Goal: Browse casually: Explore the website without a specific task or goal

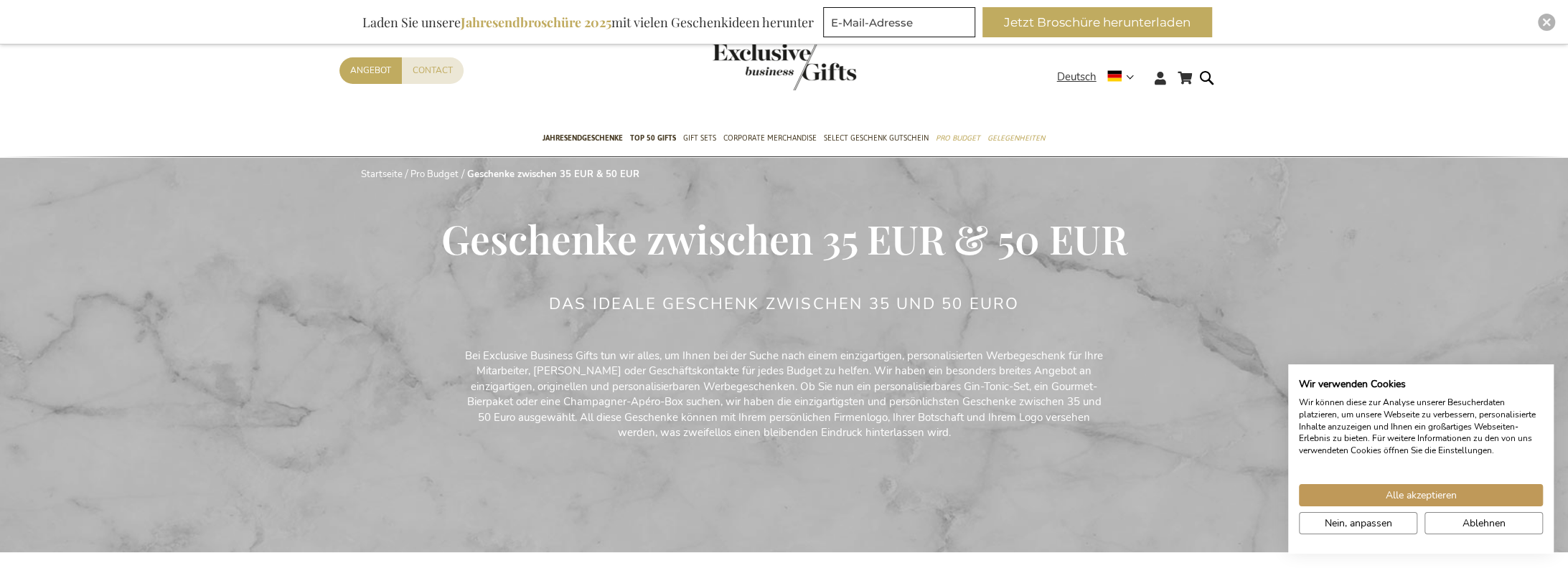
scroll to position [144, 0]
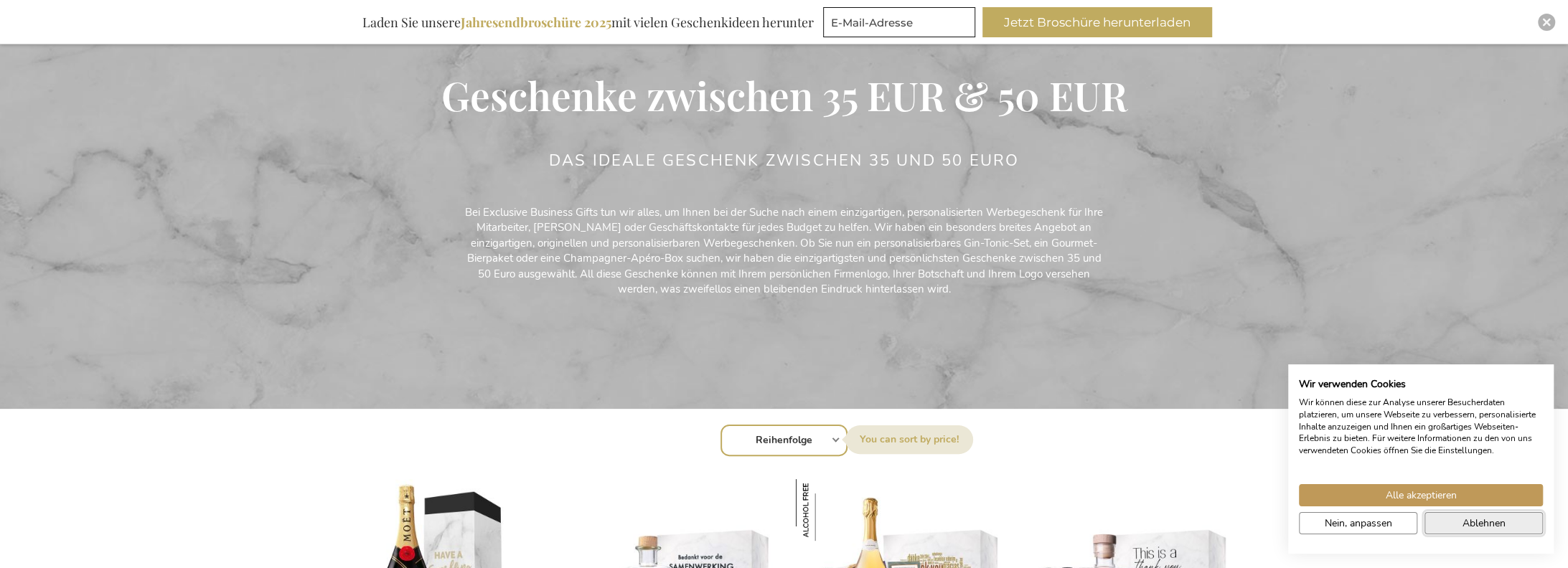
click at [1467, 526] on span "Ablehnen" at bounding box center [1483, 523] width 43 height 15
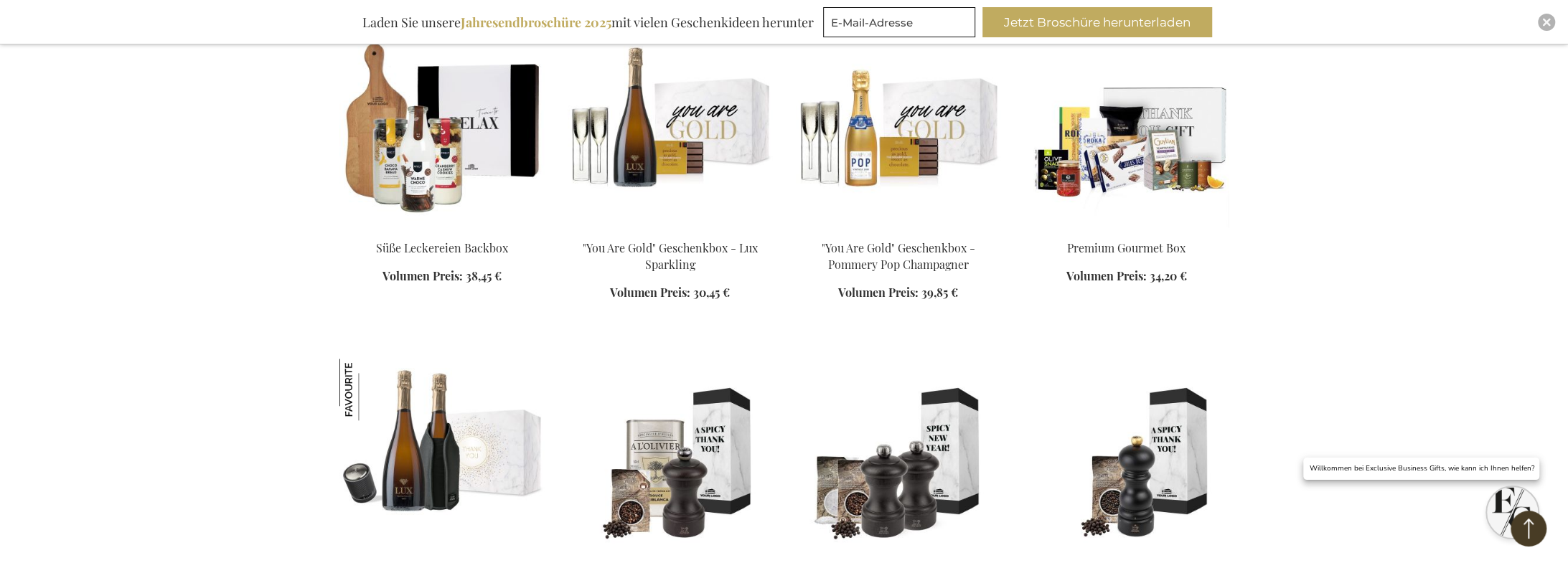
scroll to position [1434, 0]
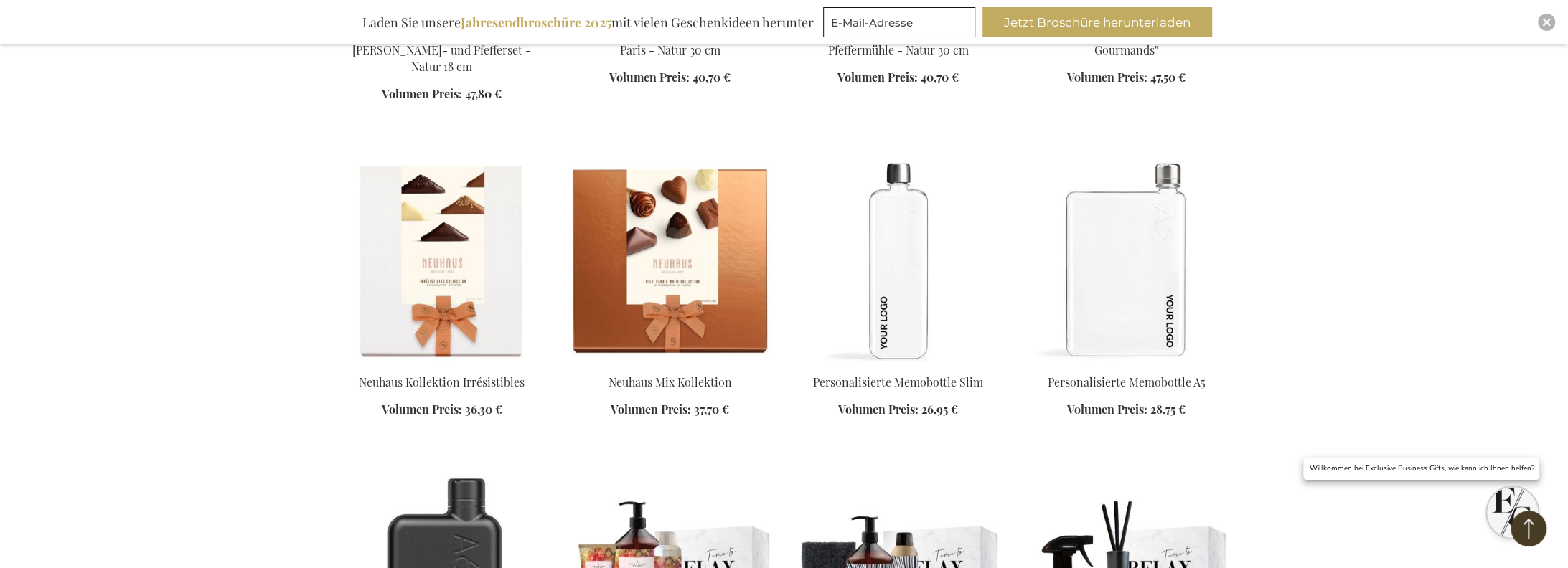
scroll to position [2222, 0]
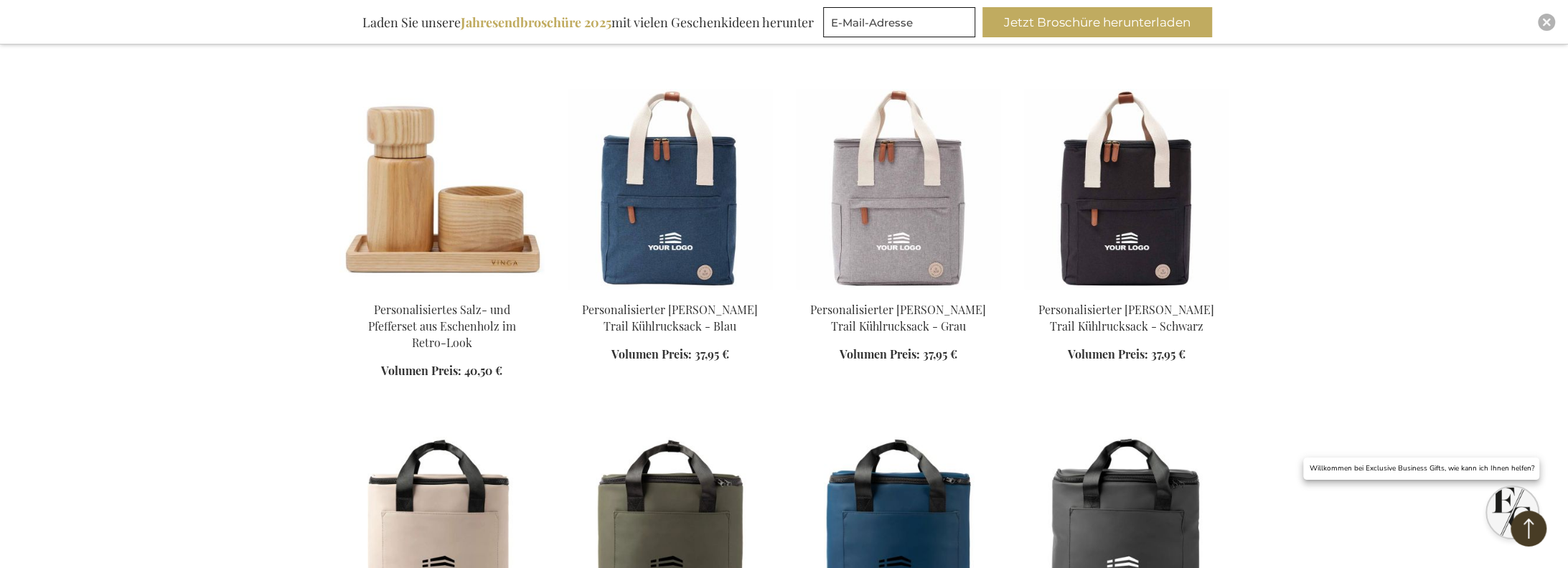
scroll to position [2940, 0]
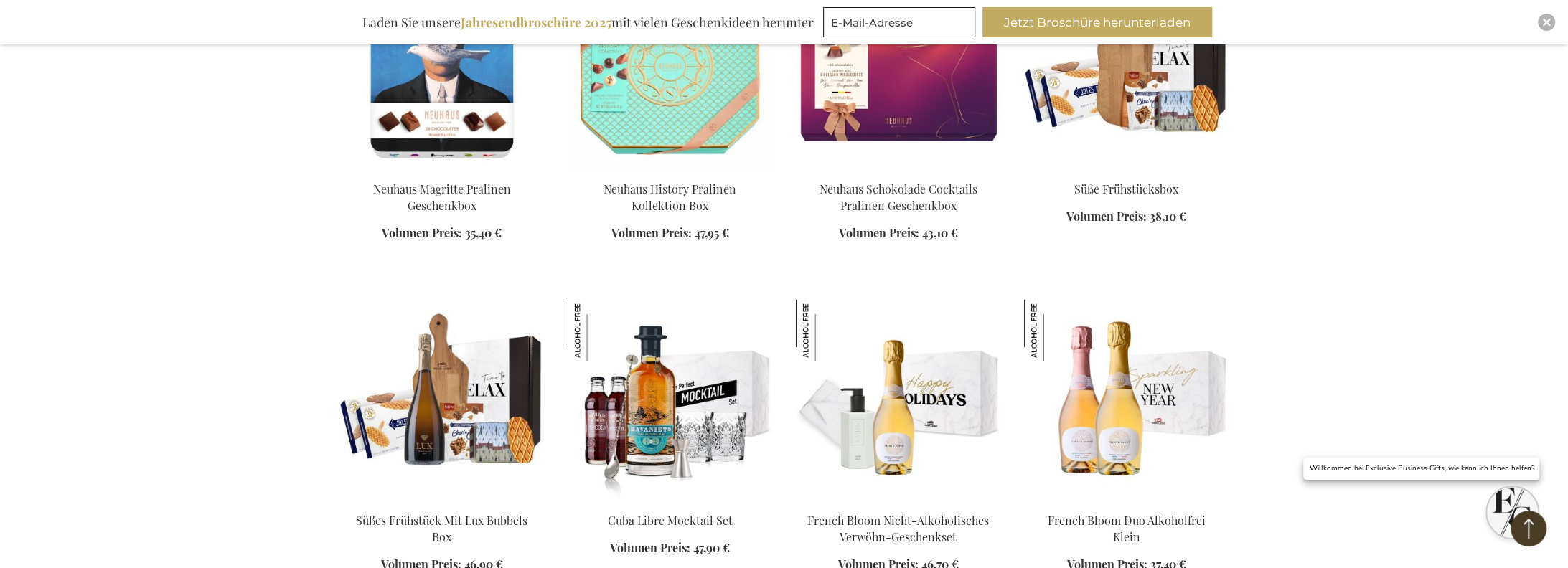
scroll to position [4230, 0]
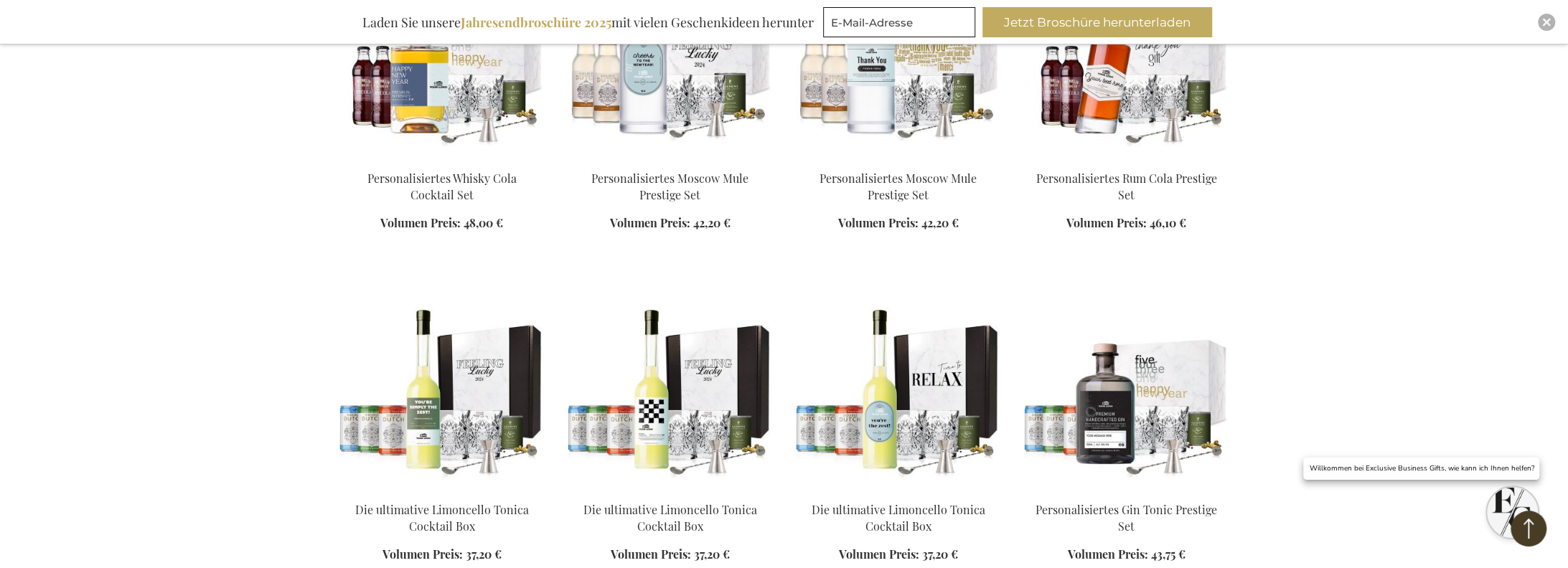
scroll to position [5162, 0]
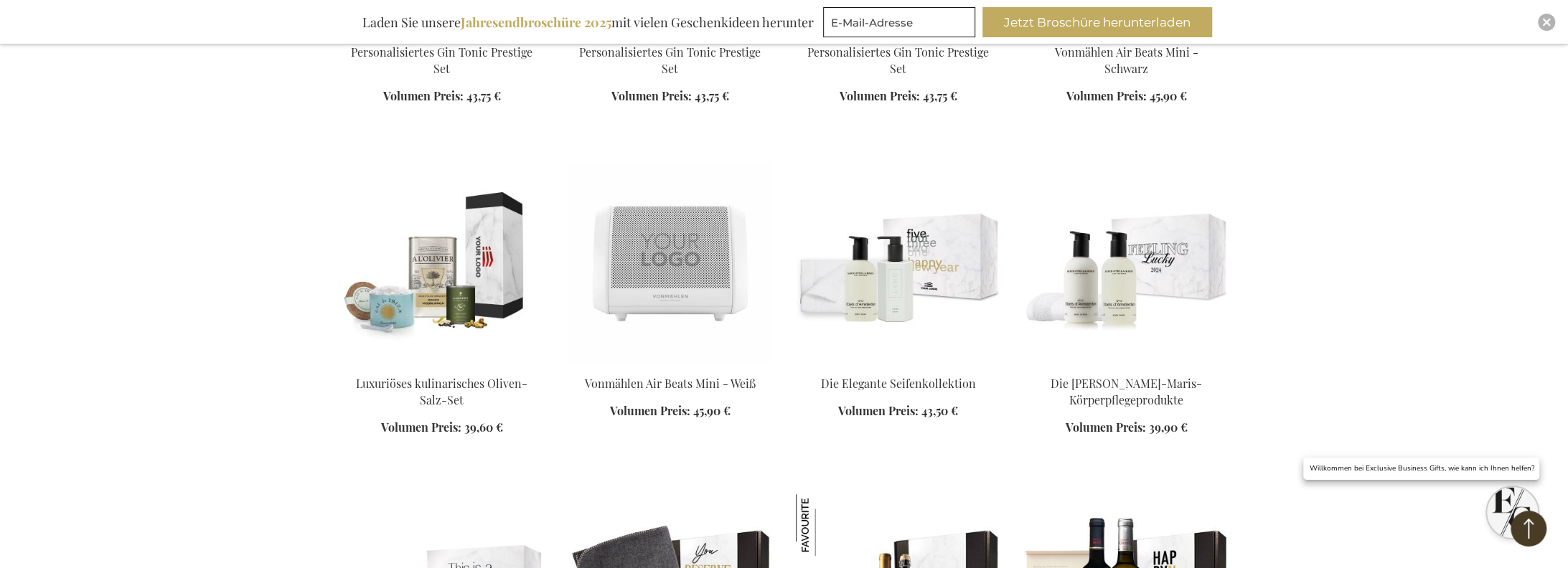
scroll to position [6023, 0]
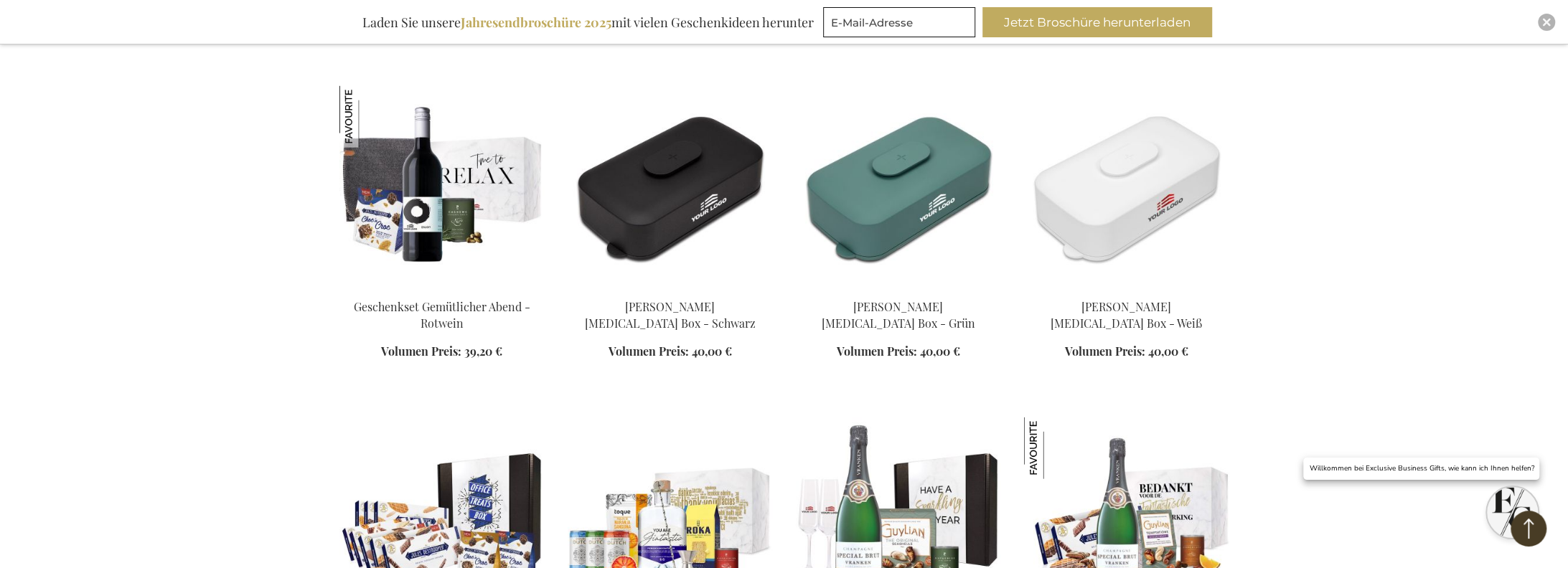
scroll to position [7457, 0]
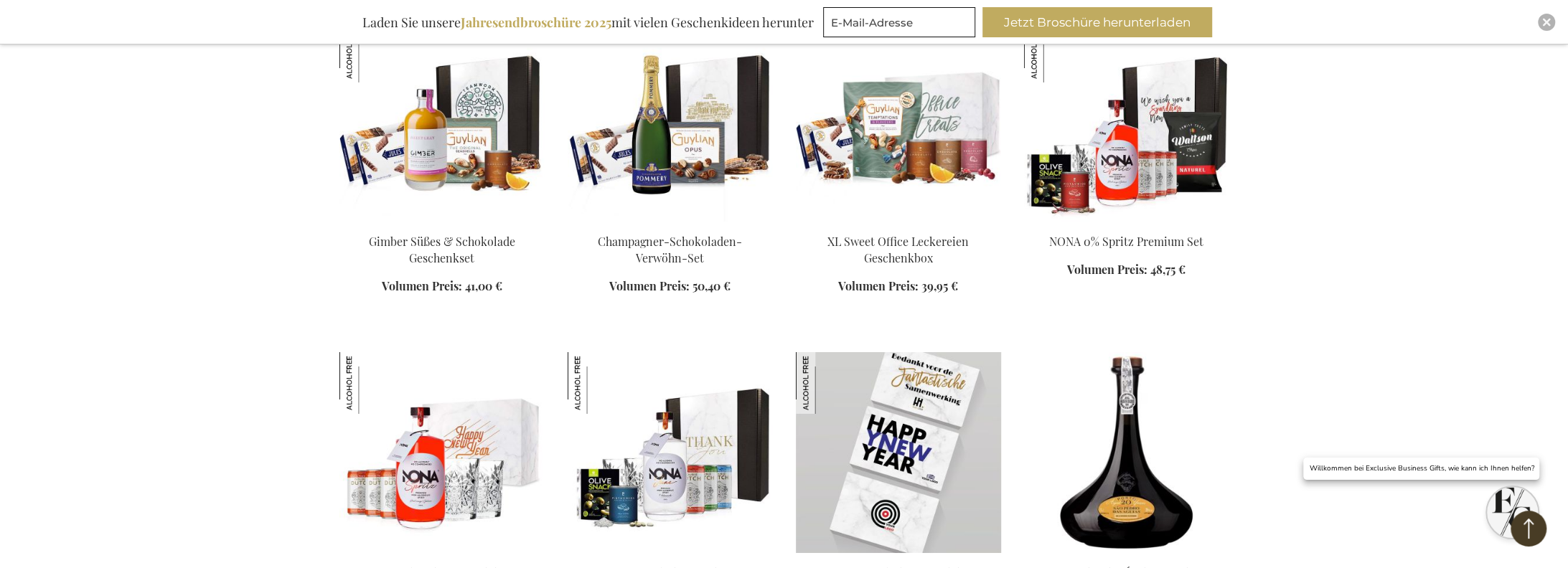
scroll to position [9035, 0]
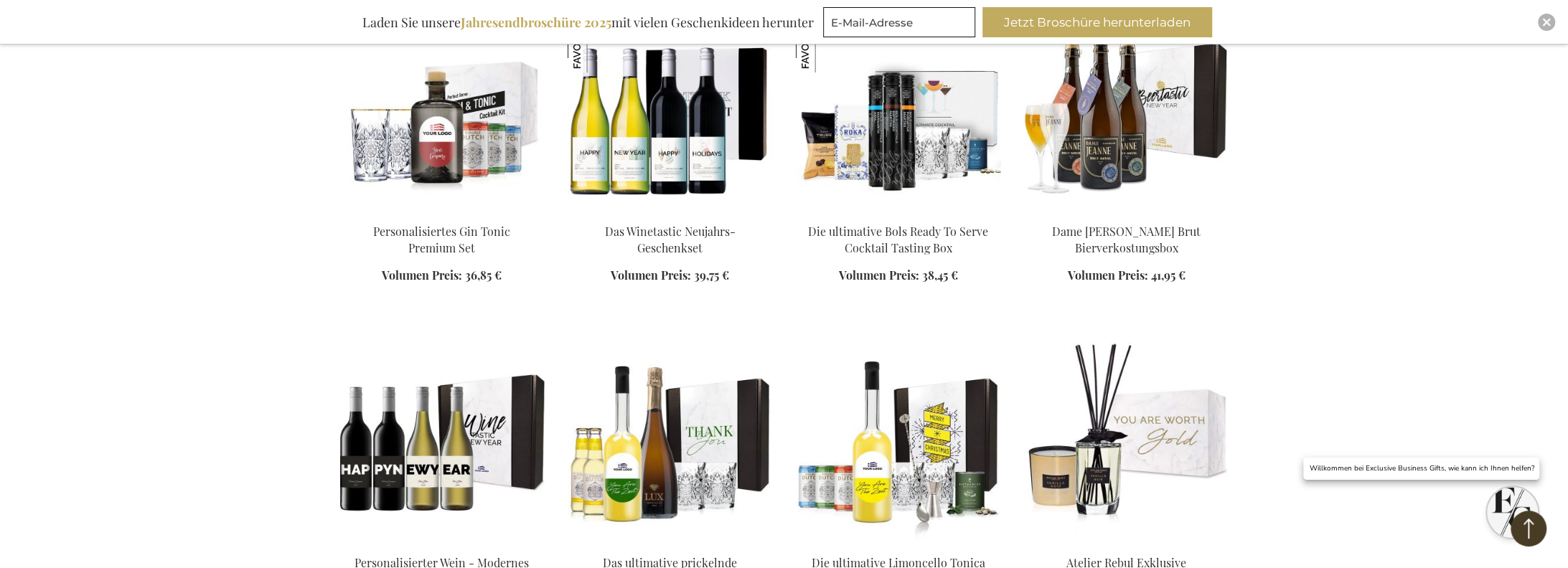
scroll to position [10038, 0]
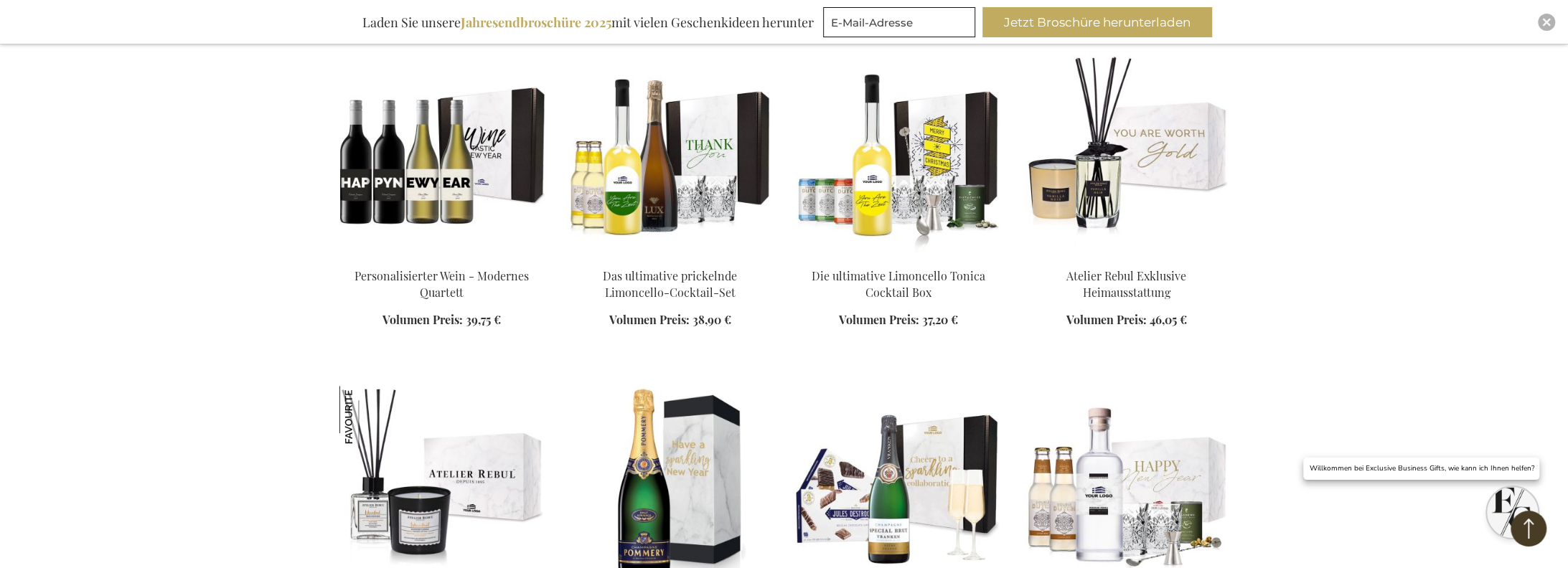
scroll to position [10325, 0]
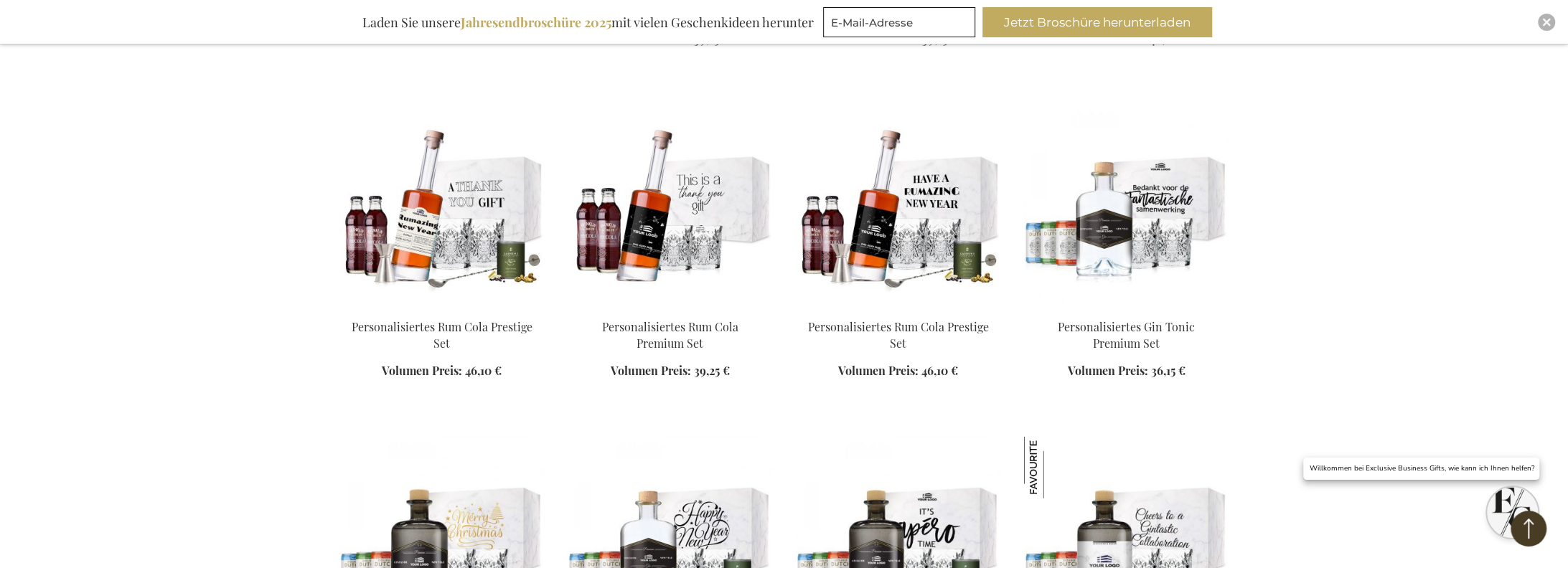
scroll to position [12476, 0]
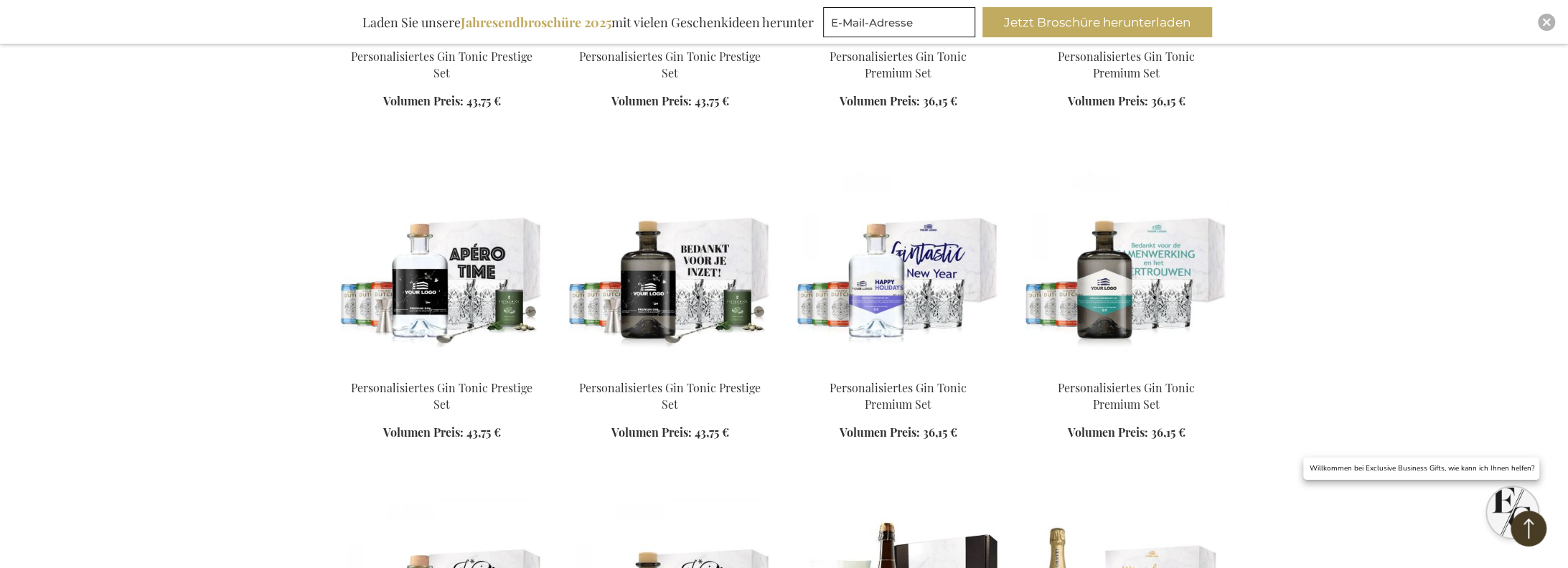
scroll to position [13408, 0]
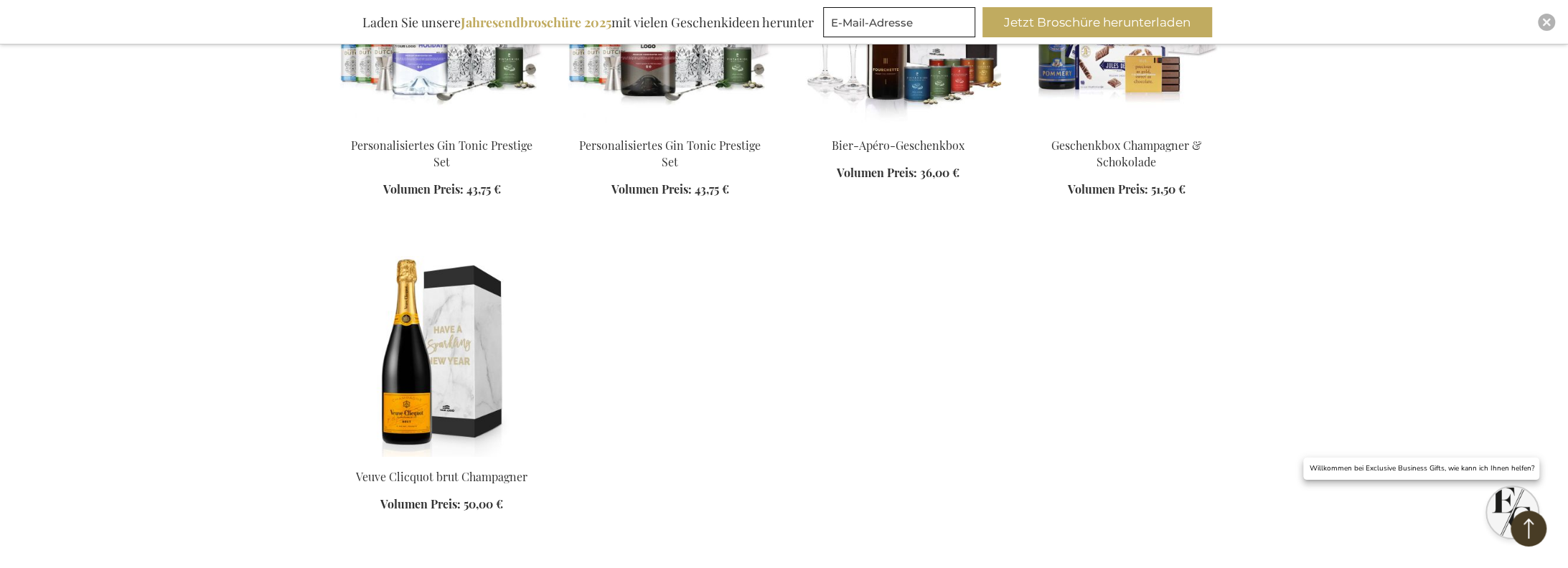
scroll to position [13911, 0]
